Goal: Submit feedback/report problem

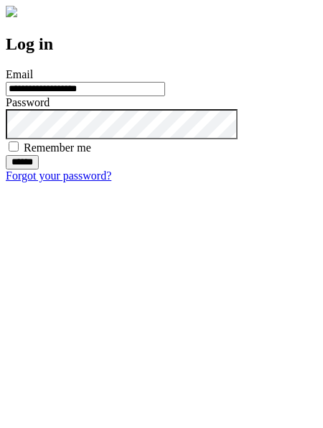
click at [39, 170] on input "******" at bounding box center [22, 162] width 33 height 14
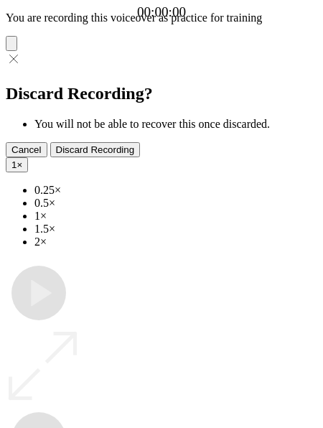
type input "**********"
